Goal: Browse casually: Explore the website without a specific task or goal

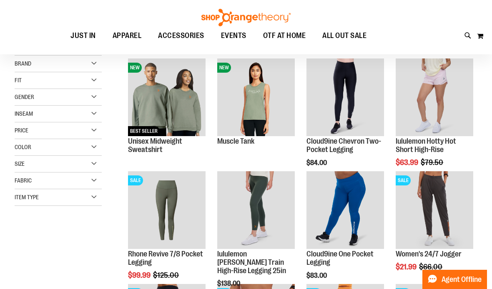
scroll to position [111, 0]
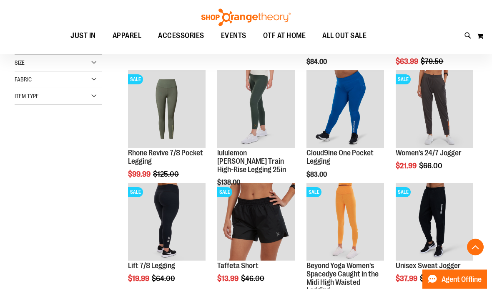
scroll to position [213, 0]
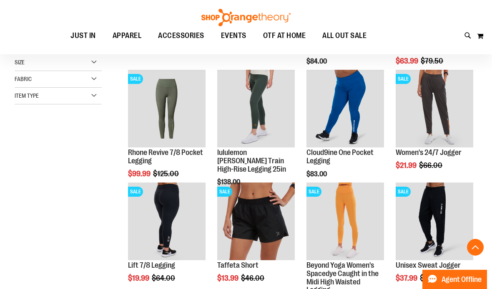
click at [436, 244] on span "Quickview" at bounding box center [416, 255] width 40 height 22
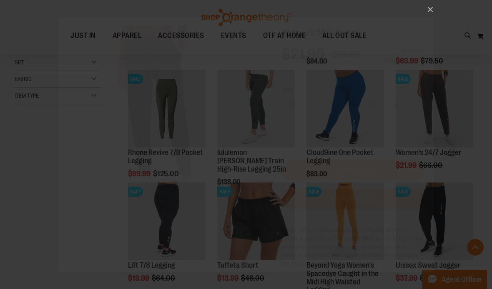
scroll to position [0, 0]
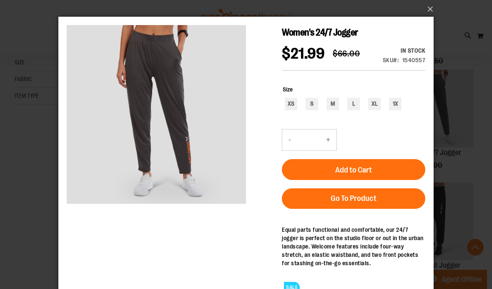
click at [433, 12] on button "×" at bounding box center [249, 9] width 376 height 18
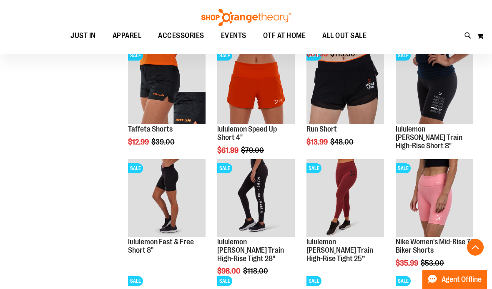
scroll to position [462, 0]
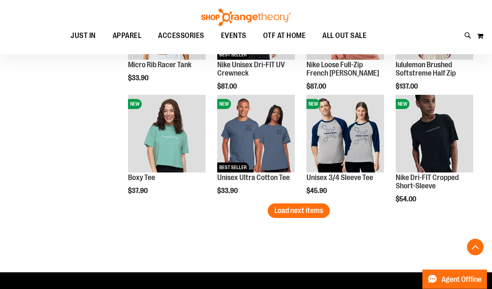
scroll to position [977, 0]
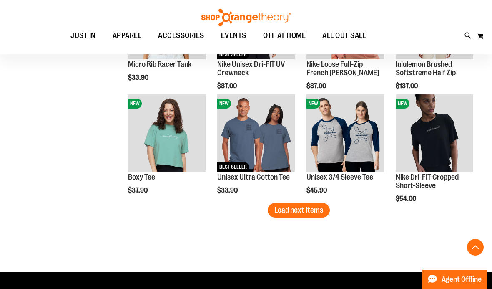
click at [309, 212] on span "Load next items" at bounding box center [299, 210] width 49 height 8
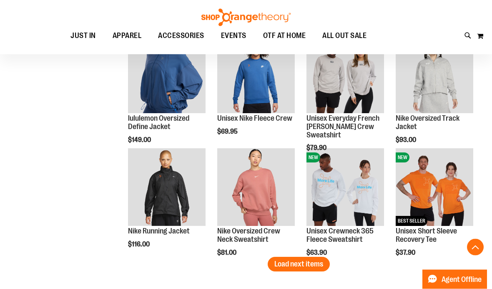
scroll to position [1263, 0]
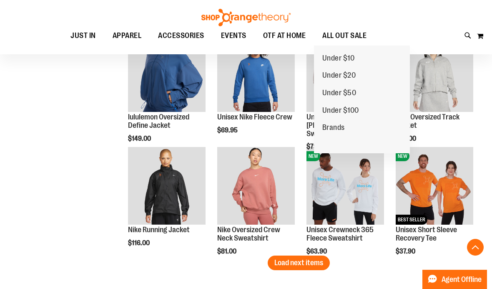
click at [354, 57] on span "Under $10" at bounding box center [339, 59] width 33 height 10
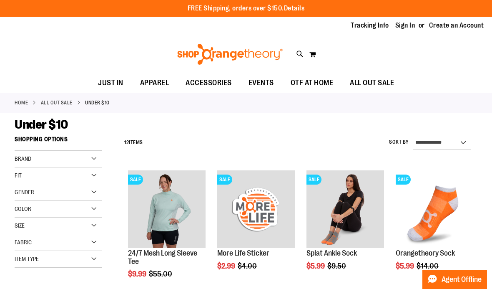
click at [316, 82] on span "OTF AT HOME" at bounding box center [312, 82] width 43 height 19
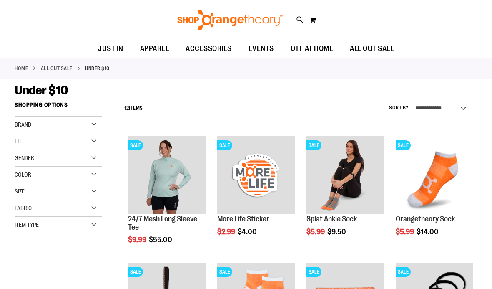
scroll to position [34, 0]
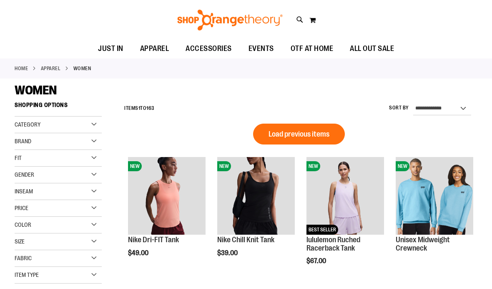
scroll to position [34, 0]
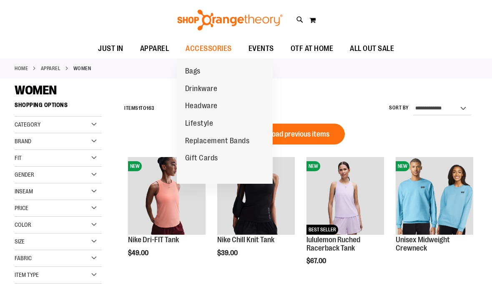
click at [193, 121] on span "Lifestyle" at bounding box center [199, 124] width 28 height 10
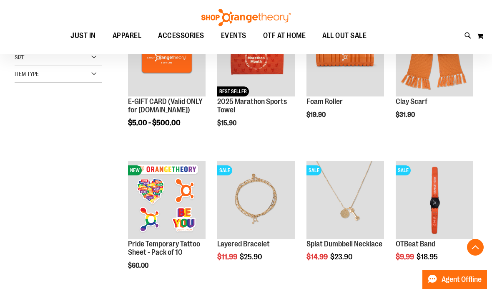
scroll to position [156, 0]
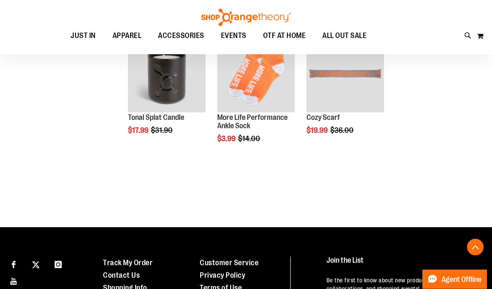
scroll to position [705, 0]
